Goal: Manage account settings

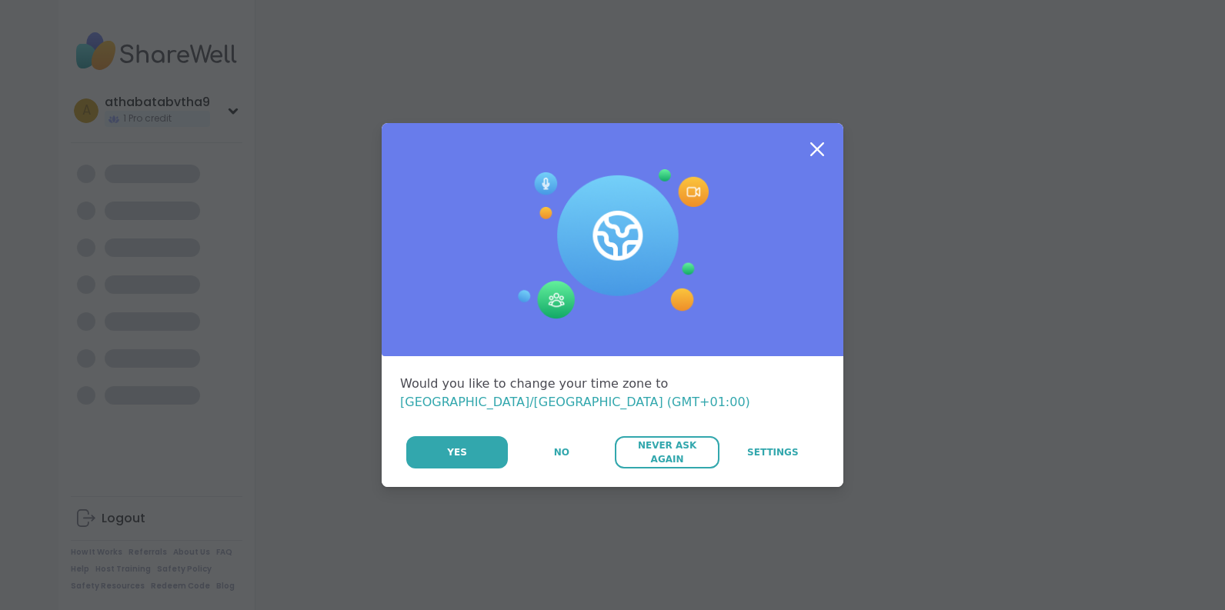
click at [663, 442] on span "Never Ask Again" at bounding box center [667, 453] width 88 height 28
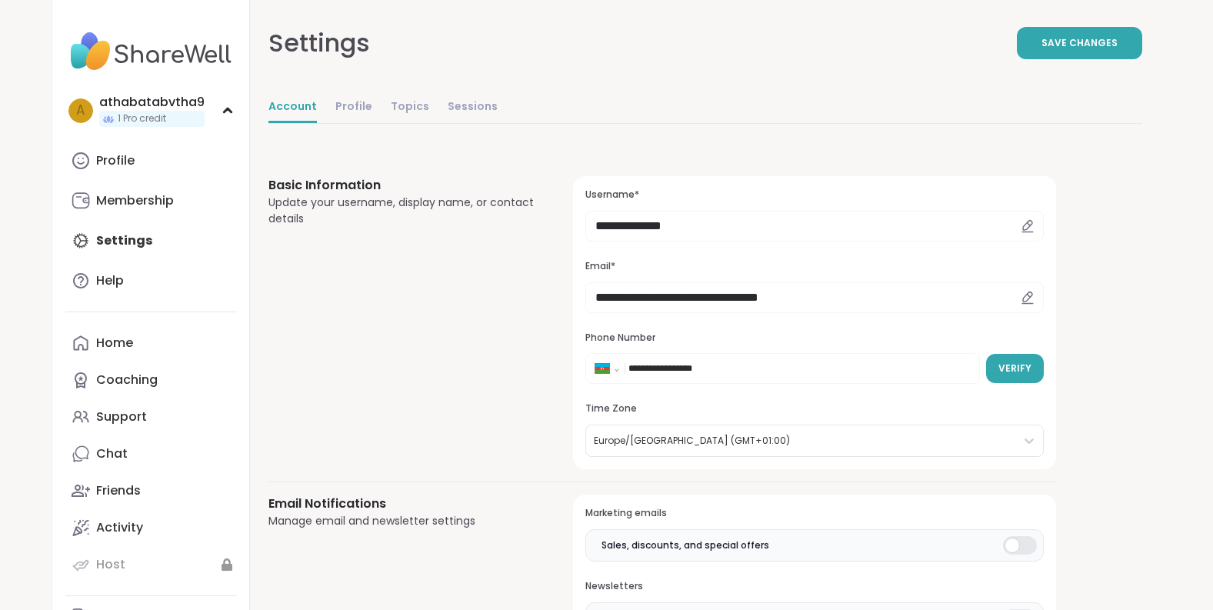
select select "**"
